Goal: Obtain resource: Download file/media

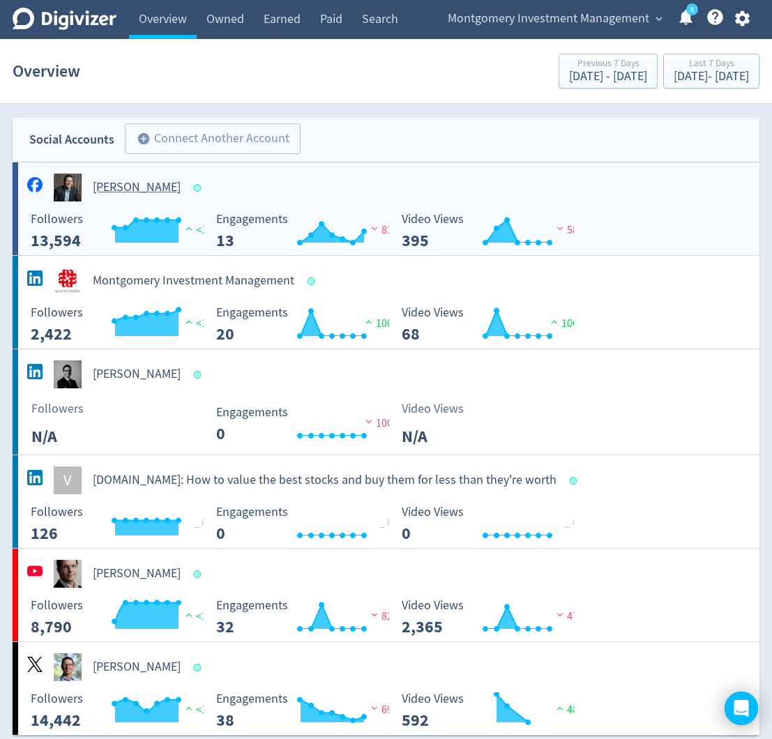
click at [132, 188] on h5 "[PERSON_NAME]" at bounding box center [137, 187] width 88 height 17
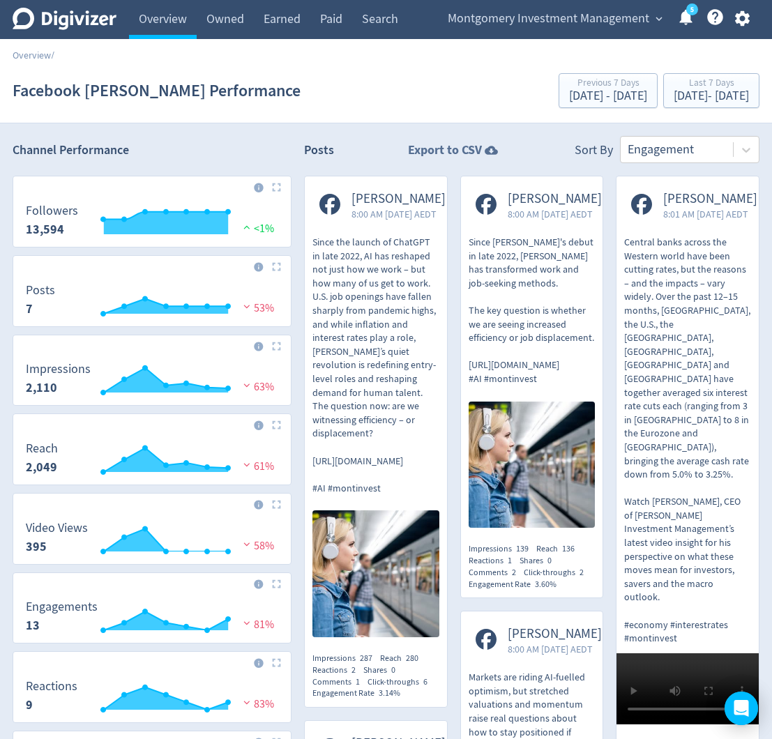
click at [455, 152] on strong "Export to CSV" at bounding box center [445, 150] width 74 height 17
click at [41, 20] on icon "Digivizer Logo" at bounding box center [65, 19] width 104 height 22
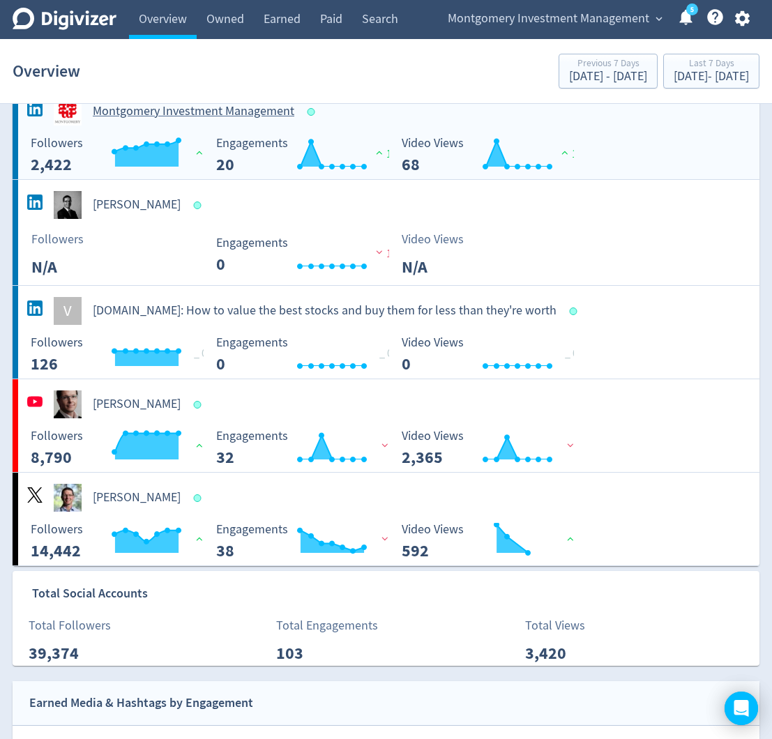
scroll to position [170, 0]
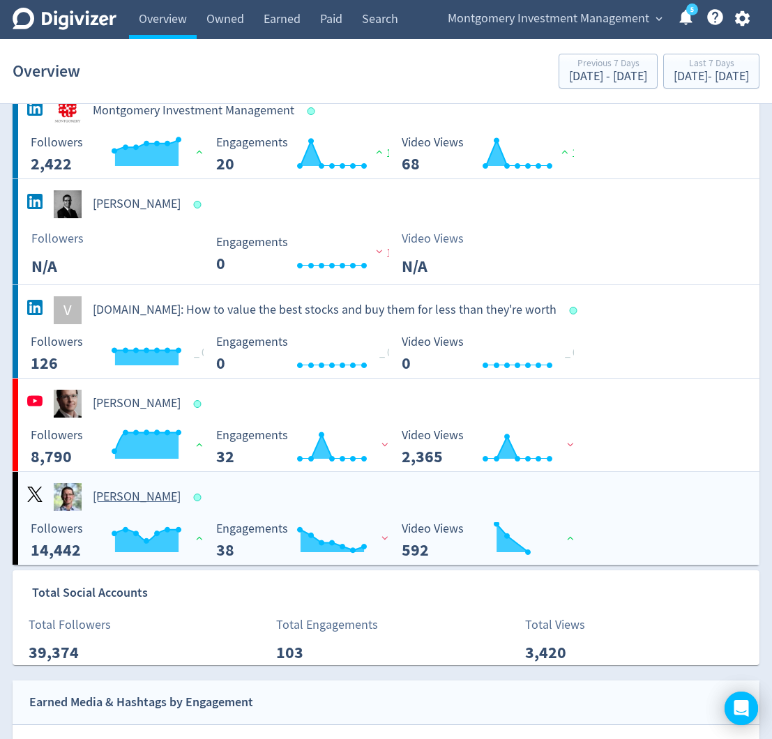
click at [135, 497] on h5 "[PERSON_NAME]" at bounding box center [137, 497] width 88 height 17
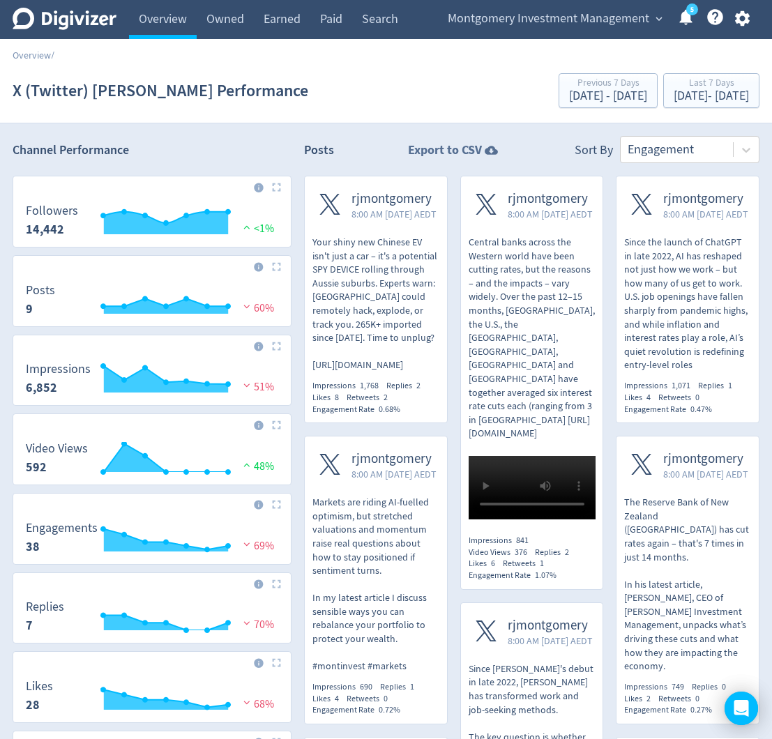
click at [432, 153] on strong "Export to CSV" at bounding box center [445, 150] width 74 height 17
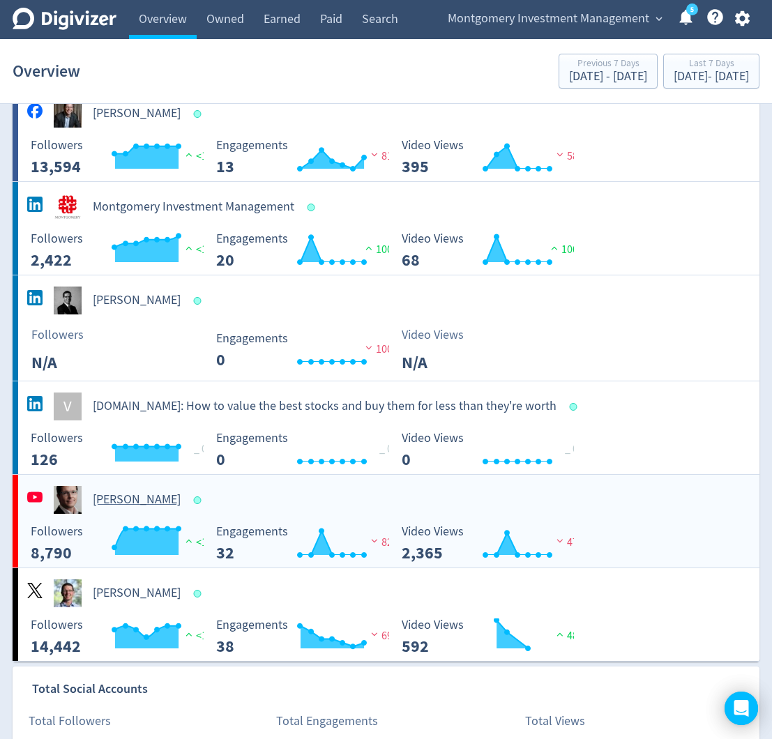
scroll to position [87, 0]
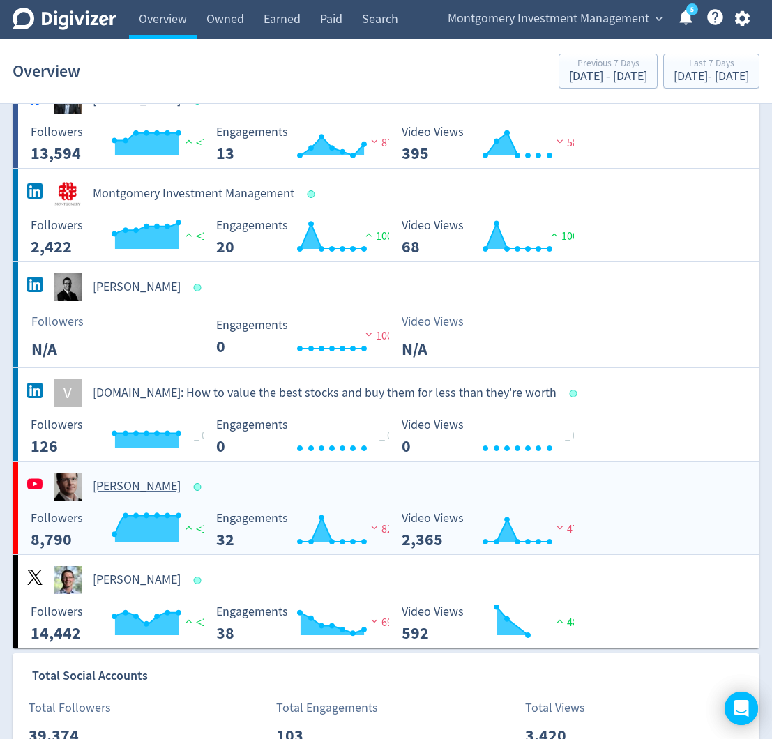
click at [141, 486] on h5 "[PERSON_NAME]" at bounding box center [137, 486] width 88 height 17
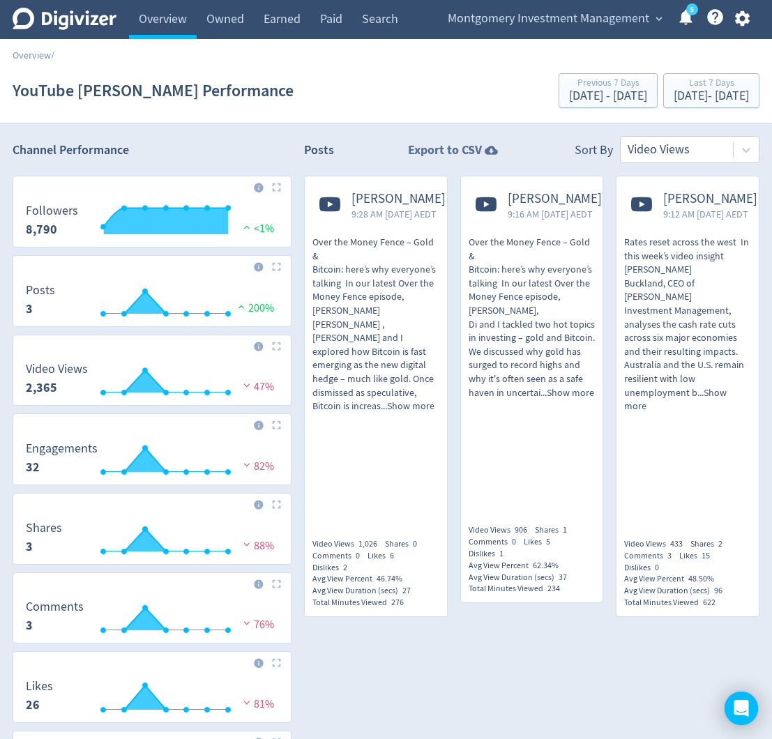
click at [453, 153] on strong "Export to CSV" at bounding box center [445, 150] width 74 height 17
click at [531, 630] on div at bounding box center [531, 665] width 455 height 70
click at [43, 23] on icon at bounding box center [65, 19] width 104 height 22
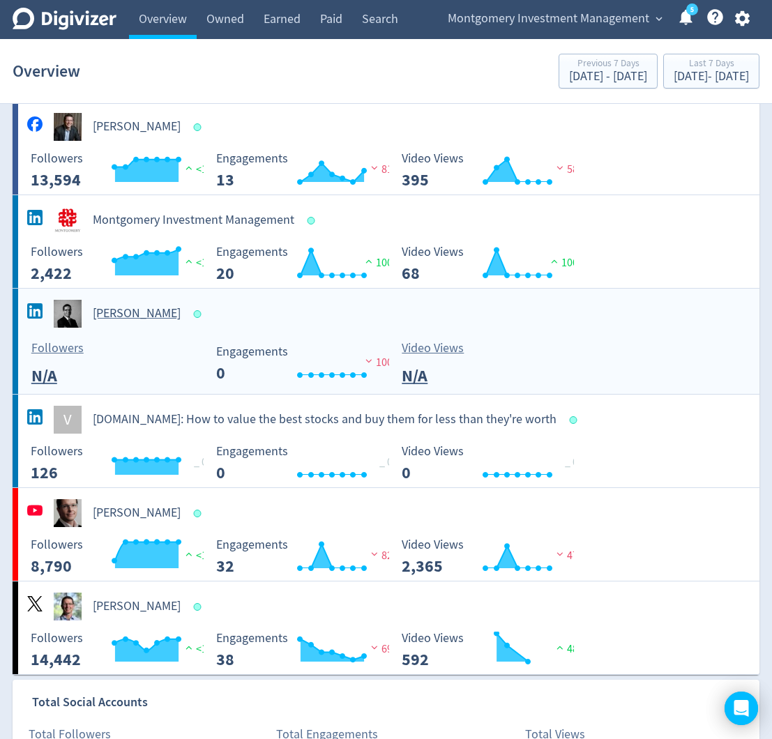
scroll to position [76, 0]
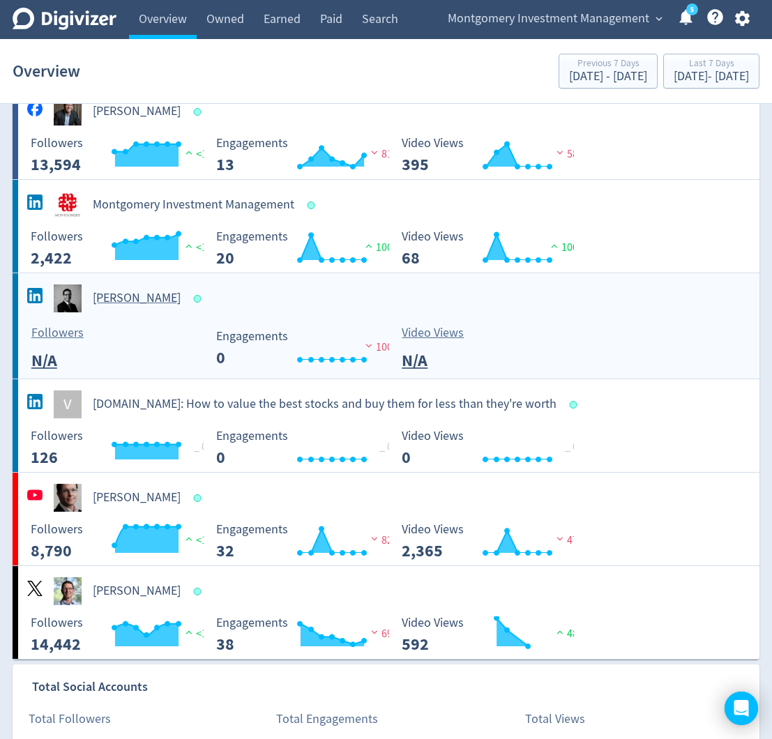
click at [149, 290] on h5 "[PERSON_NAME]" at bounding box center [137, 298] width 88 height 17
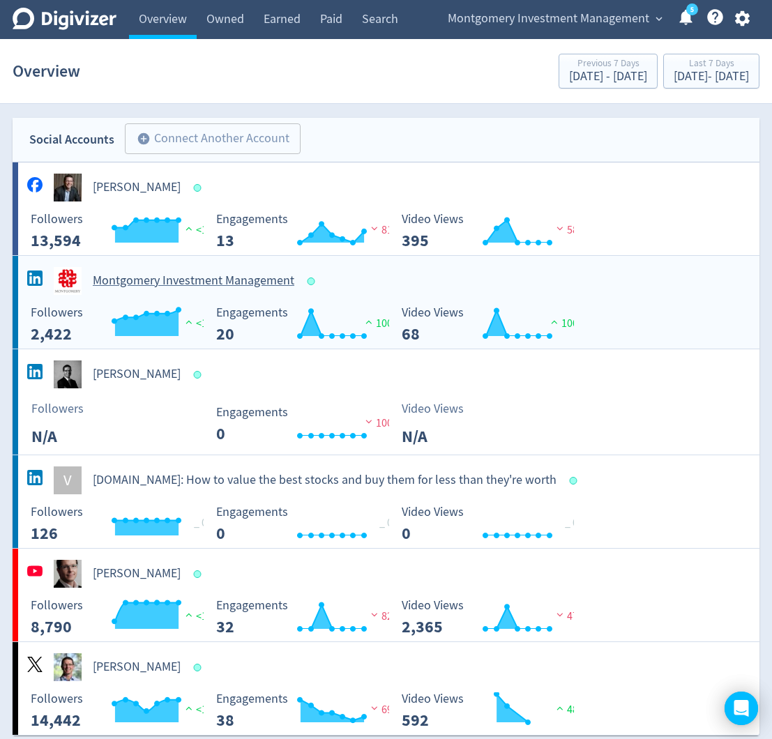
click at [139, 277] on h5 "Montgomery Investment Management" at bounding box center [194, 281] width 202 height 17
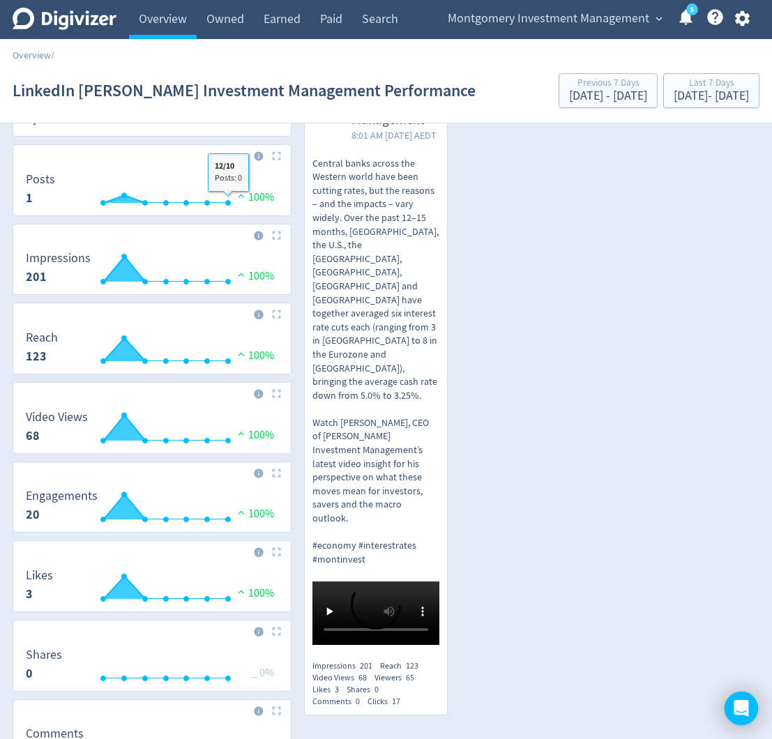
scroll to position [160, 0]
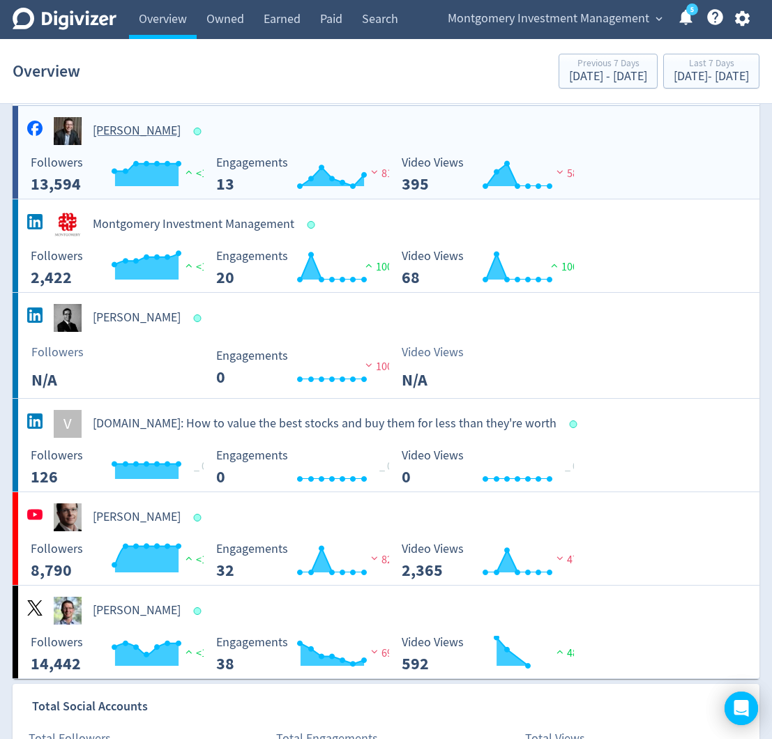
scroll to position [63, 0]
